Goal: Task Accomplishment & Management: Complete application form

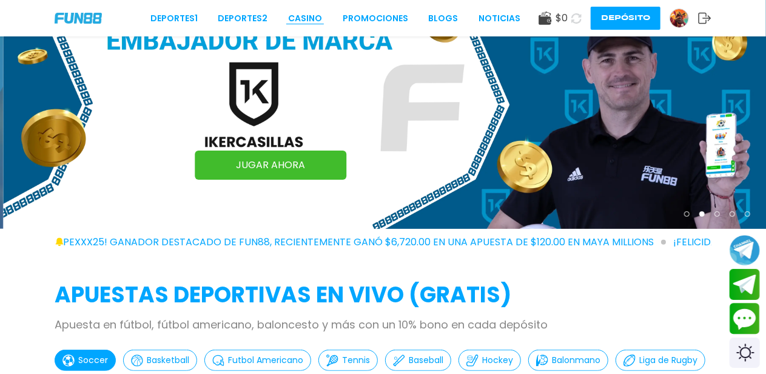
scroll to position [56, 0]
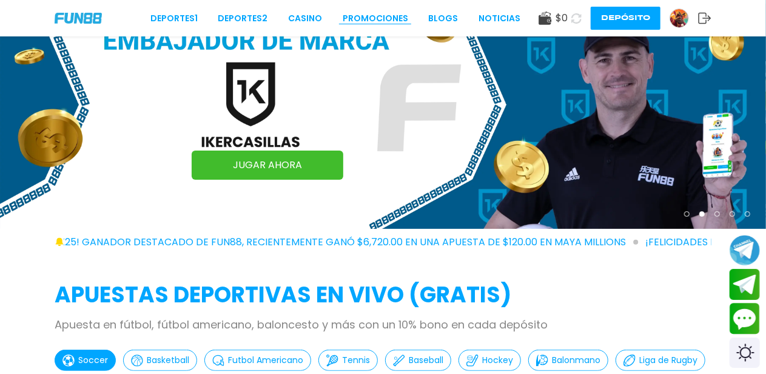
click at [402, 14] on link "Promociones" at bounding box center [376, 18] width 66 height 13
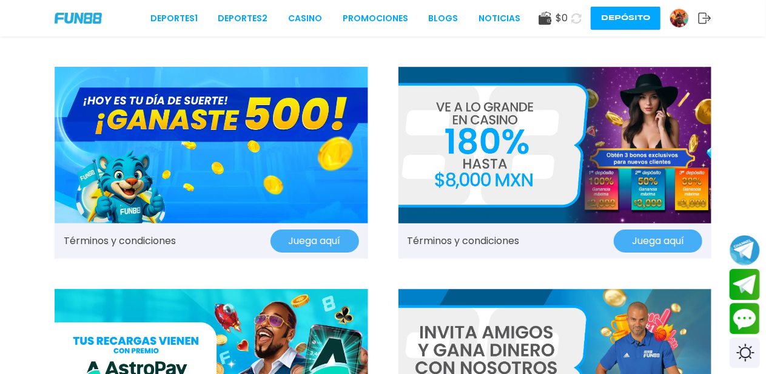
click at [273, 174] on img at bounding box center [212, 145] width 314 height 157
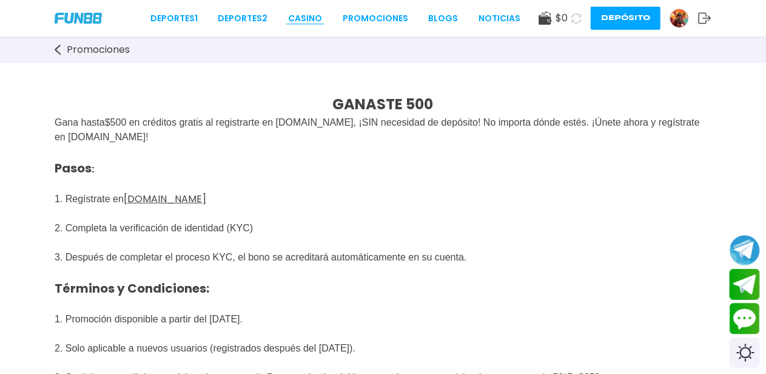
click at [320, 14] on link "CASINO" at bounding box center [305, 18] width 34 height 13
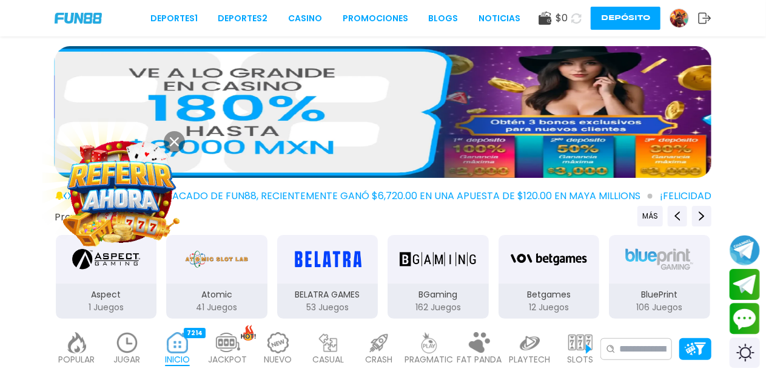
click at [140, 178] on img at bounding box center [121, 192] width 114 height 114
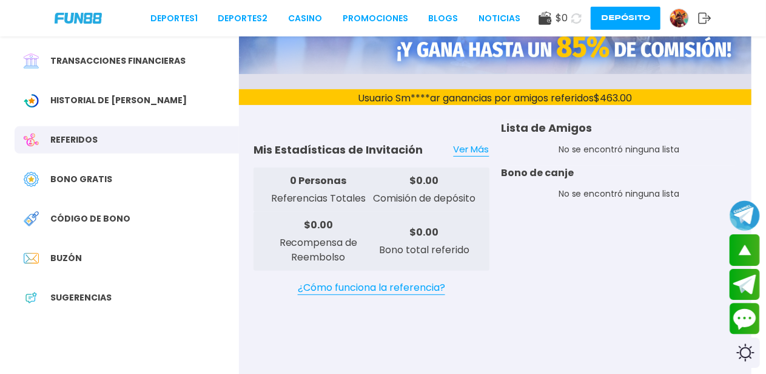
scroll to position [168, 0]
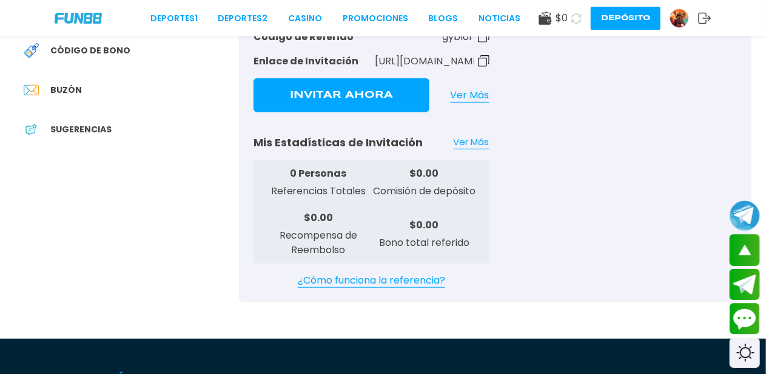
click at [49, 84] on div at bounding box center [37, 90] width 27 height 15
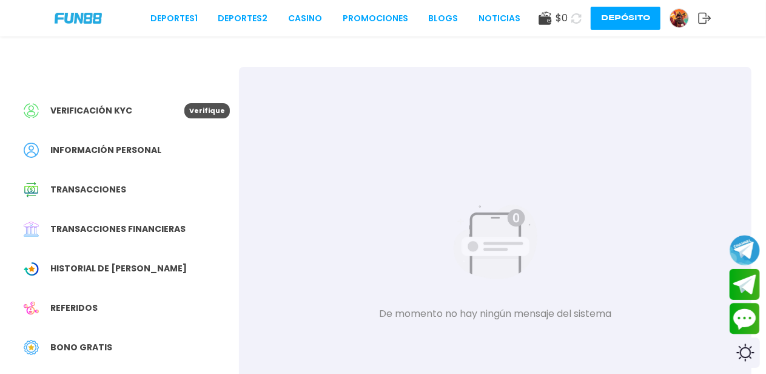
click at [115, 122] on div "Verificación KYC Verifique" at bounding box center [127, 110] width 224 height 27
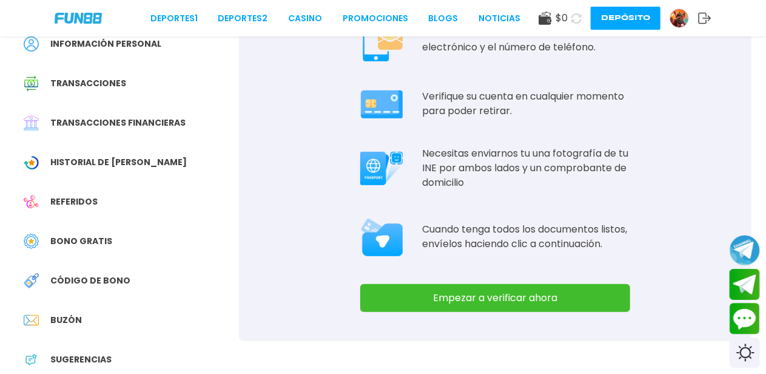
scroll to position [112, 0]
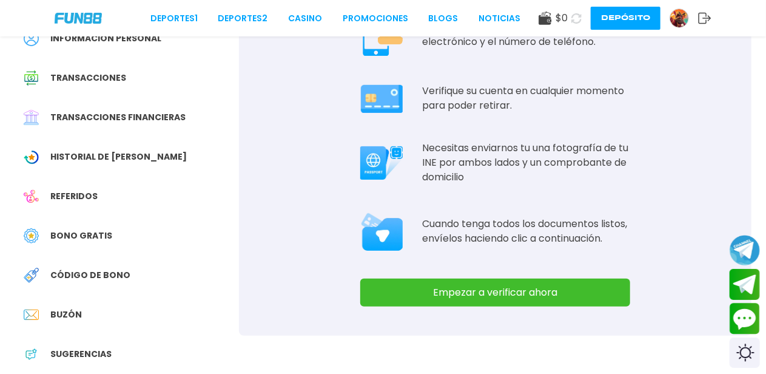
click at [471, 289] on button "Empezar a verificar ahora" at bounding box center [495, 292] width 270 height 28
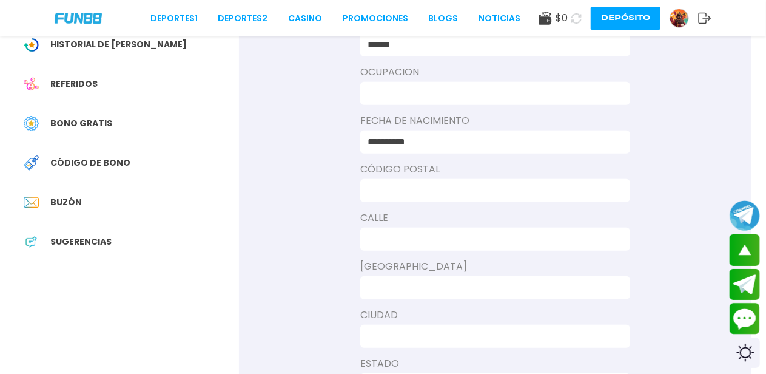
scroll to position [224, 0]
